Goal: Use online tool/utility: Utilize a website feature to perform a specific function

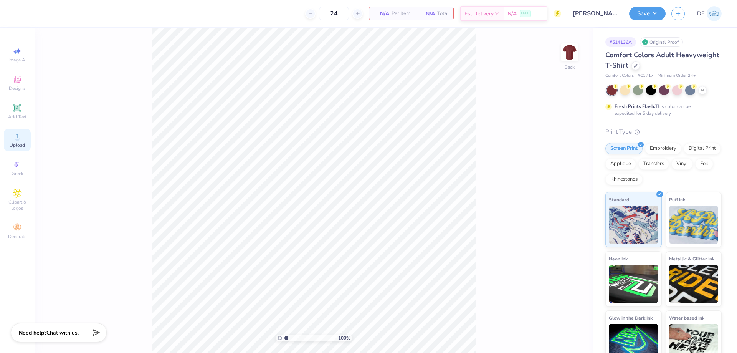
click at [15, 137] on icon at bounding box center [17, 136] width 9 height 9
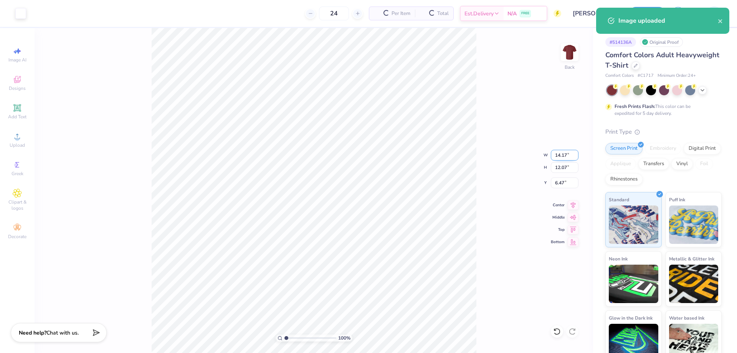
click at [562, 159] on input "14.17" at bounding box center [565, 155] width 28 height 11
type input "11.00"
type input "9.37"
click at [553, 180] on input "7.82" at bounding box center [565, 182] width 28 height 11
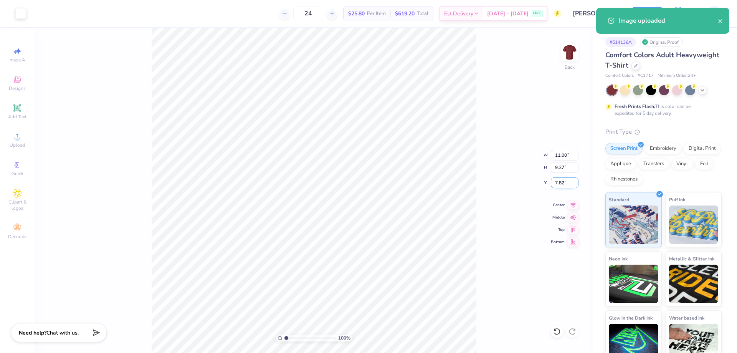
click at [553, 180] on input "7.82" at bounding box center [565, 182] width 28 height 11
type input "3.00"
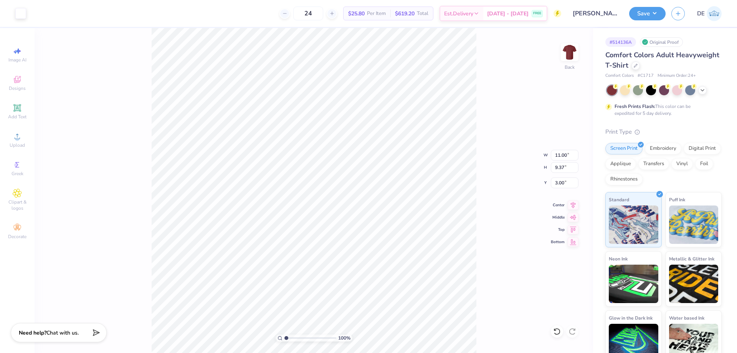
click at [492, 151] on div "100 % Back W 11.00 11.00 " H 9.37 9.37 " Y 3.00 3.00 " Center Middle Top Bottom" at bounding box center [314, 190] width 559 height 325
click at [562, 151] on input "11.00" at bounding box center [565, 155] width 28 height 11
type input "10.00"
type input "8.52"
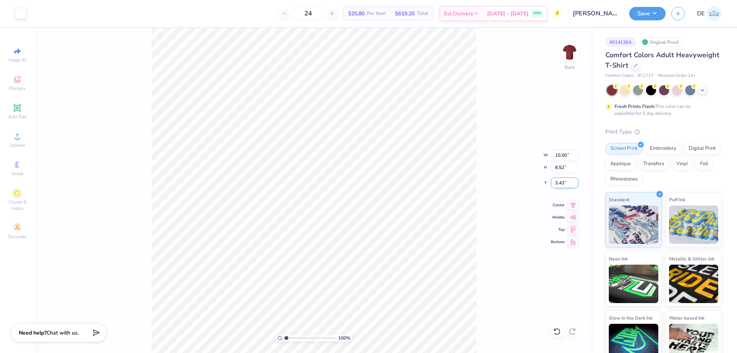
click at [561, 184] on input "3.43" at bounding box center [565, 182] width 28 height 11
type input "3.00"
click at [142, 0] on html "Art colors 24 $25.80 Per Item $619.20 Total Est. Delivery [DATE] - [DATE] FREE …" at bounding box center [368, 176] width 737 height 353
click at [555, 184] on input "3.00" at bounding box center [565, 182] width 28 height 11
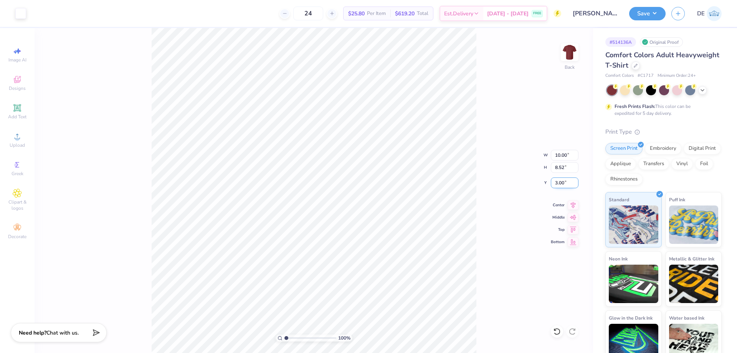
click at [555, 184] on input "3.00" at bounding box center [565, 182] width 28 height 11
type input "2.50"
click at [561, 184] on input "2.50" at bounding box center [565, 182] width 28 height 11
type input "2.00"
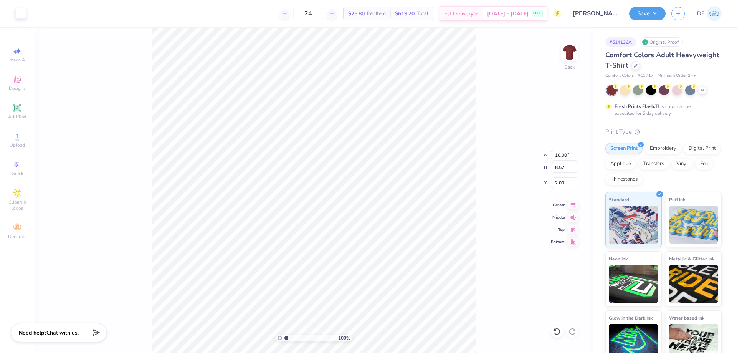
click at [513, 182] on div "100 % Back W 10.00 10.00 " H 8.52 8.52 " Y 2.00 2.00 " Center Middle Top Bottom" at bounding box center [314, 190] width 559 height 325
click at [635, 14] on button "Save" at bounding box center [647, 12] width 36 height 13
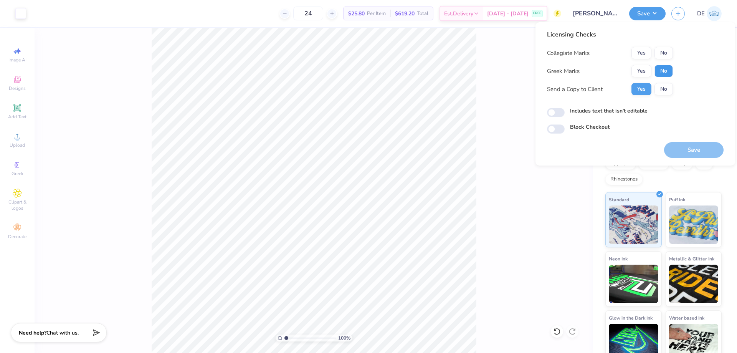
click at [668, 68] on button "No" at bounding box center [664, 71] width 18 height 12
click at [666, 53] on button "No" at bounding box center [664, 53] width 18 height 12
click at [681, 152] on button "Save" at bounding box center [694, 150] width 60 height 16
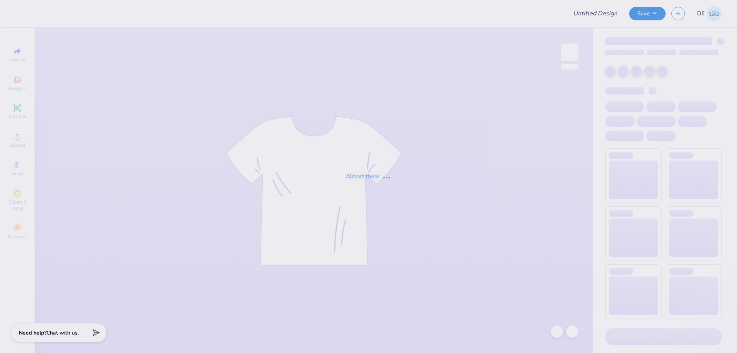
type input "[PERSON_NAME] : [US_STATE][GEOGRAPHIC_DATA]"
